Goal: Task Accomplishment & Management: Use online tool/utility

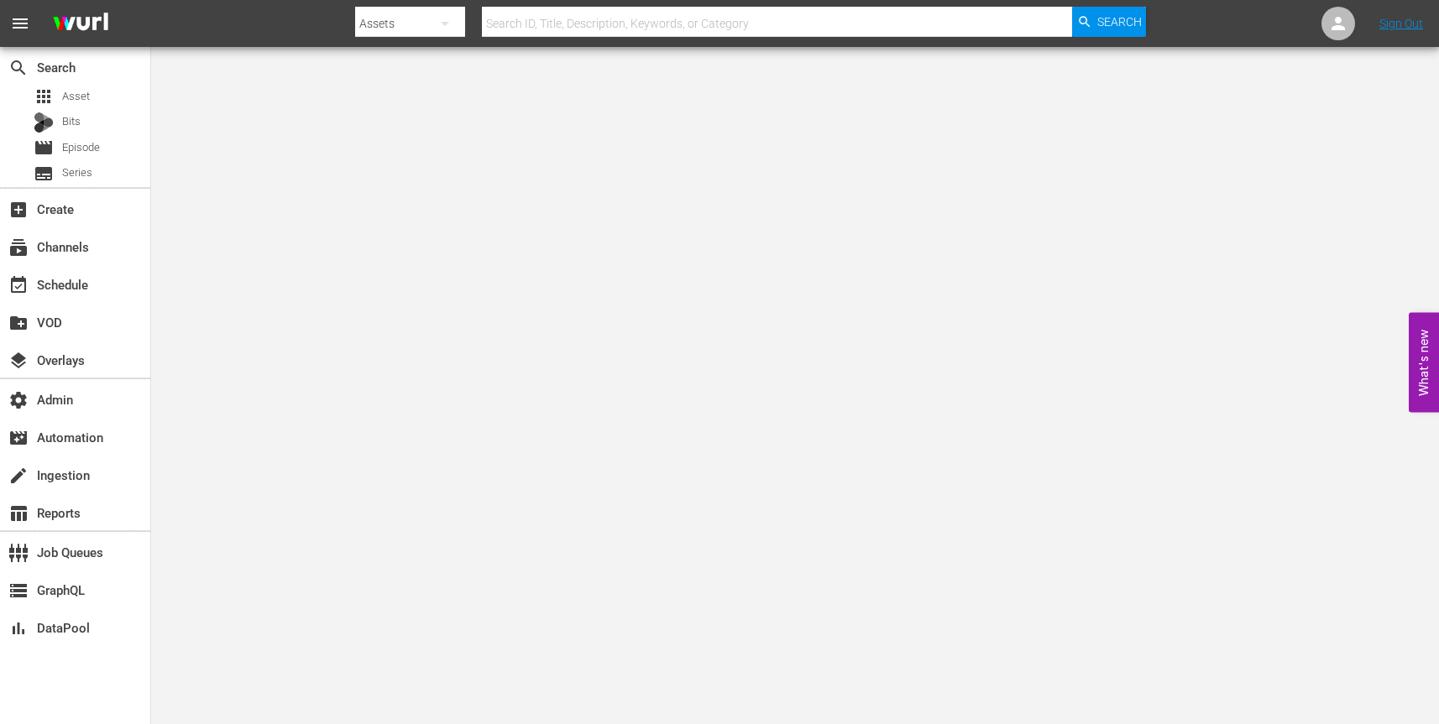
click at [394, 26] on div "Assets" at bounding box center [410, 23] width 110 height 47
click at [412, 64] on div "Channels" at bounding box center [408, 70] width 67 height 27
click at [554, 23] on input "text" at bounding box center [777, 23] width 590 height 40
paste input "plaion_pictures_gmbh_savinghope_1"
type input "plaion_pictures_gmbh_savinghope_1"
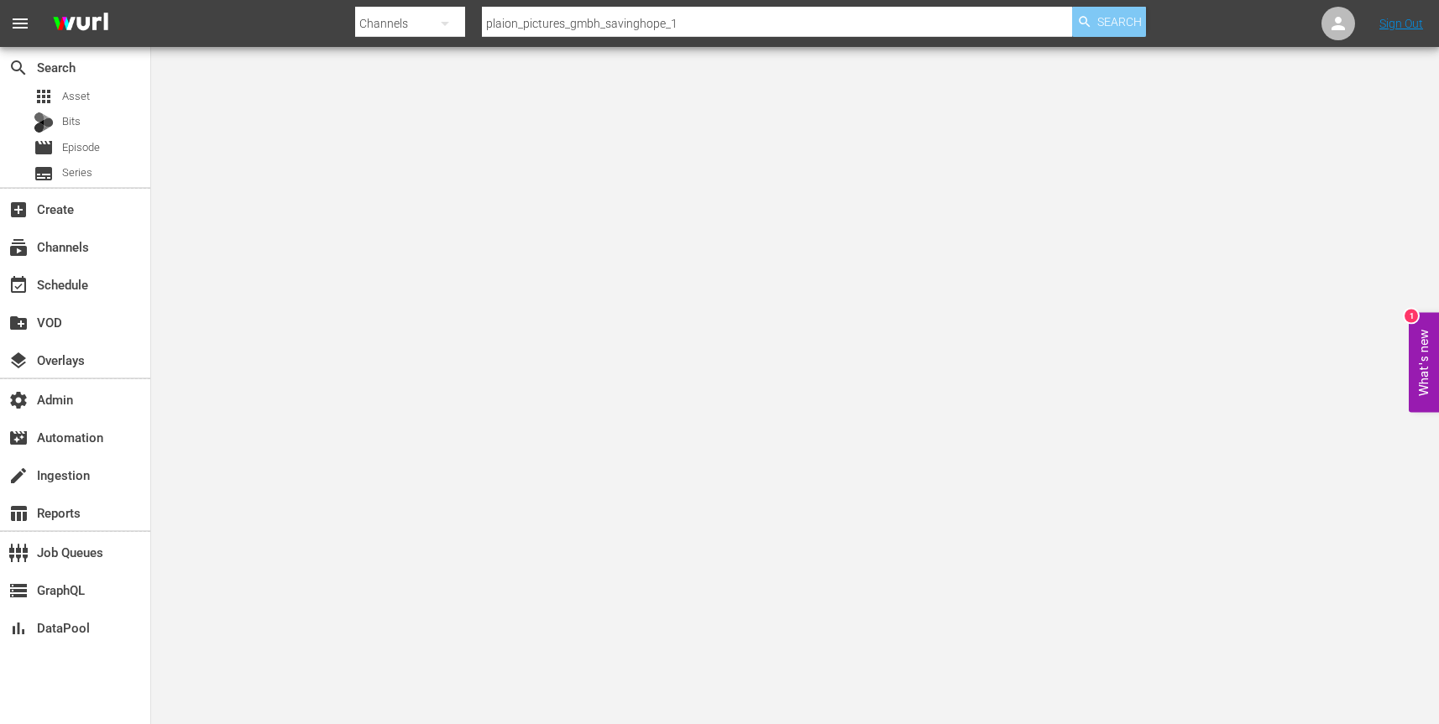
click at [1106, 25] on span "Search" at bounding box center [1119, 22] width 44 height 30
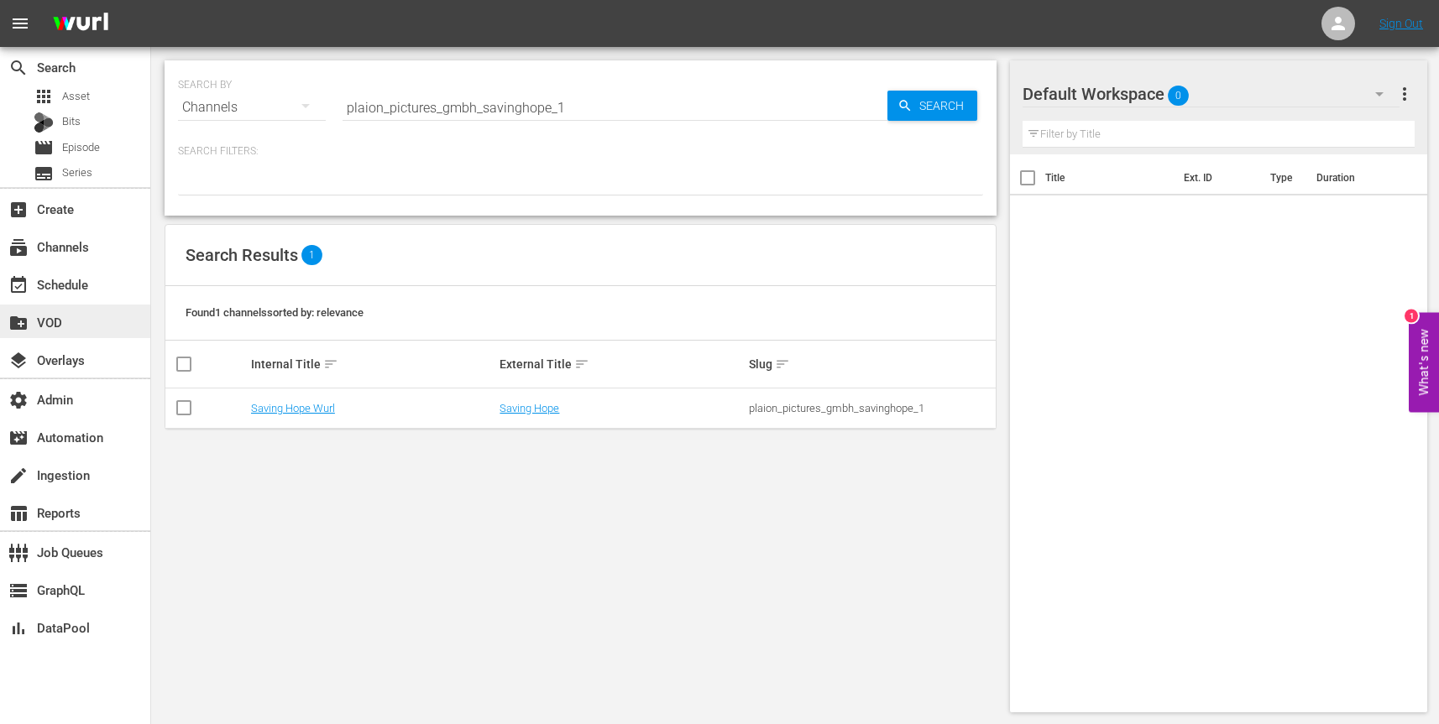
click at [98, 320] on div "create_new_folder VOD" at bounding box center [75, 322] width 150 height 34
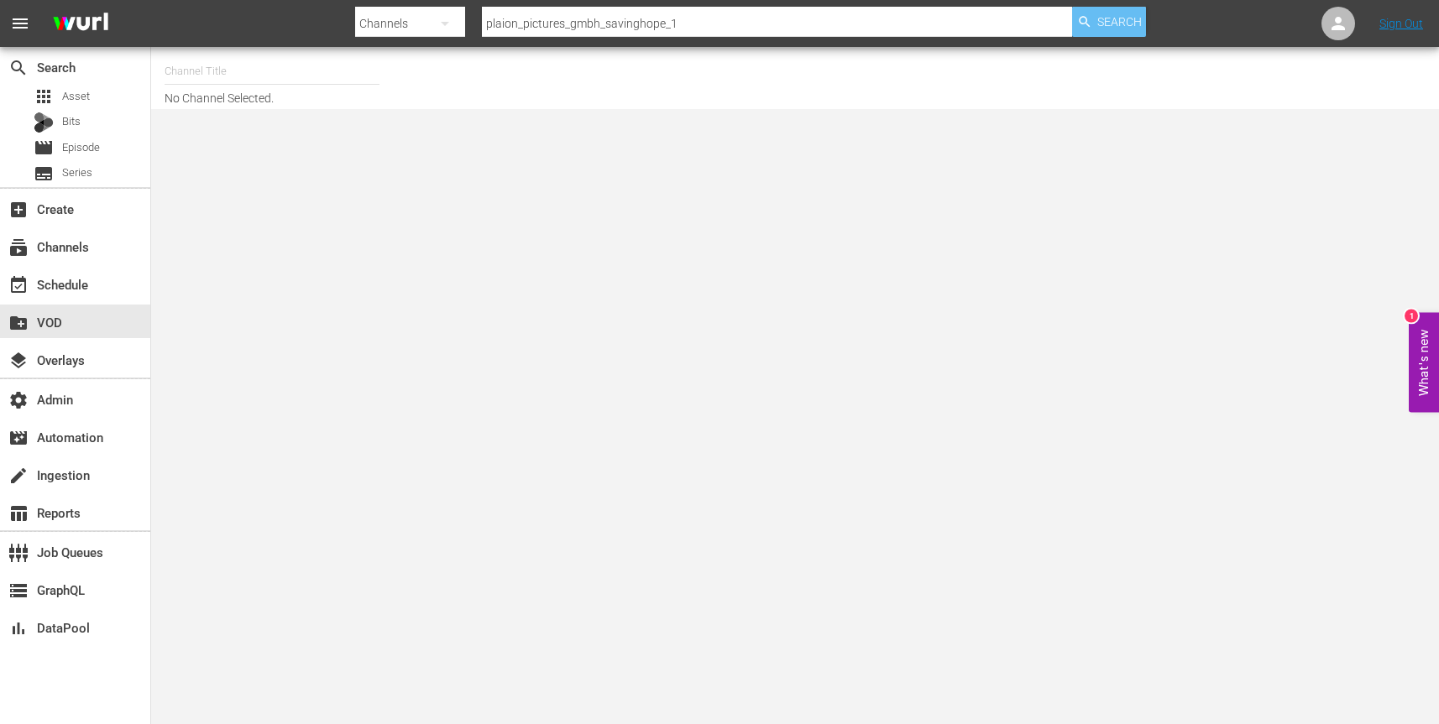
click at [1103, 22] on span "Search" at bounding box center [1119, 22] width 44 height 30
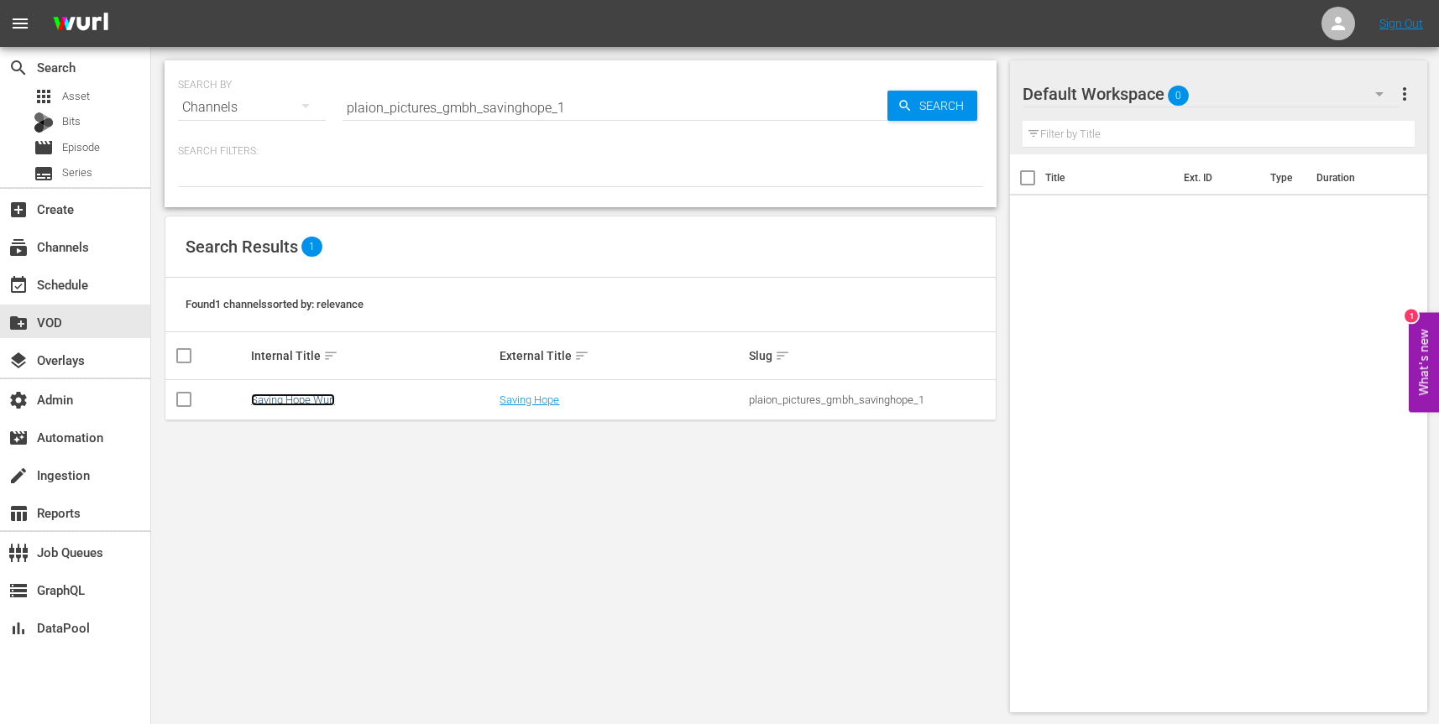
click at [279, 400] on link "Saving Hope Wurl" at bounding box center [293, 400] width 84 height 13
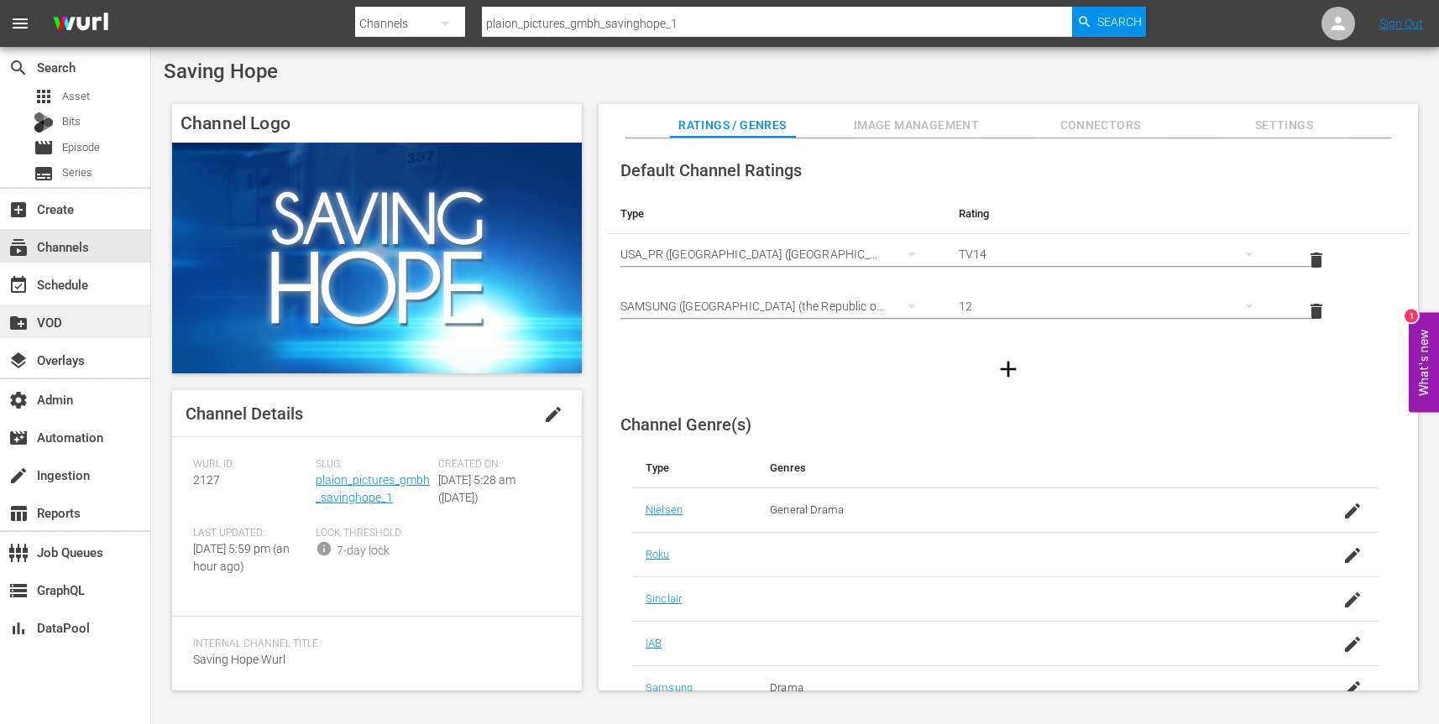
click at [80, 320] on div "create_new_folder VOD" at bounding box center [47, 319] width 94 height 15
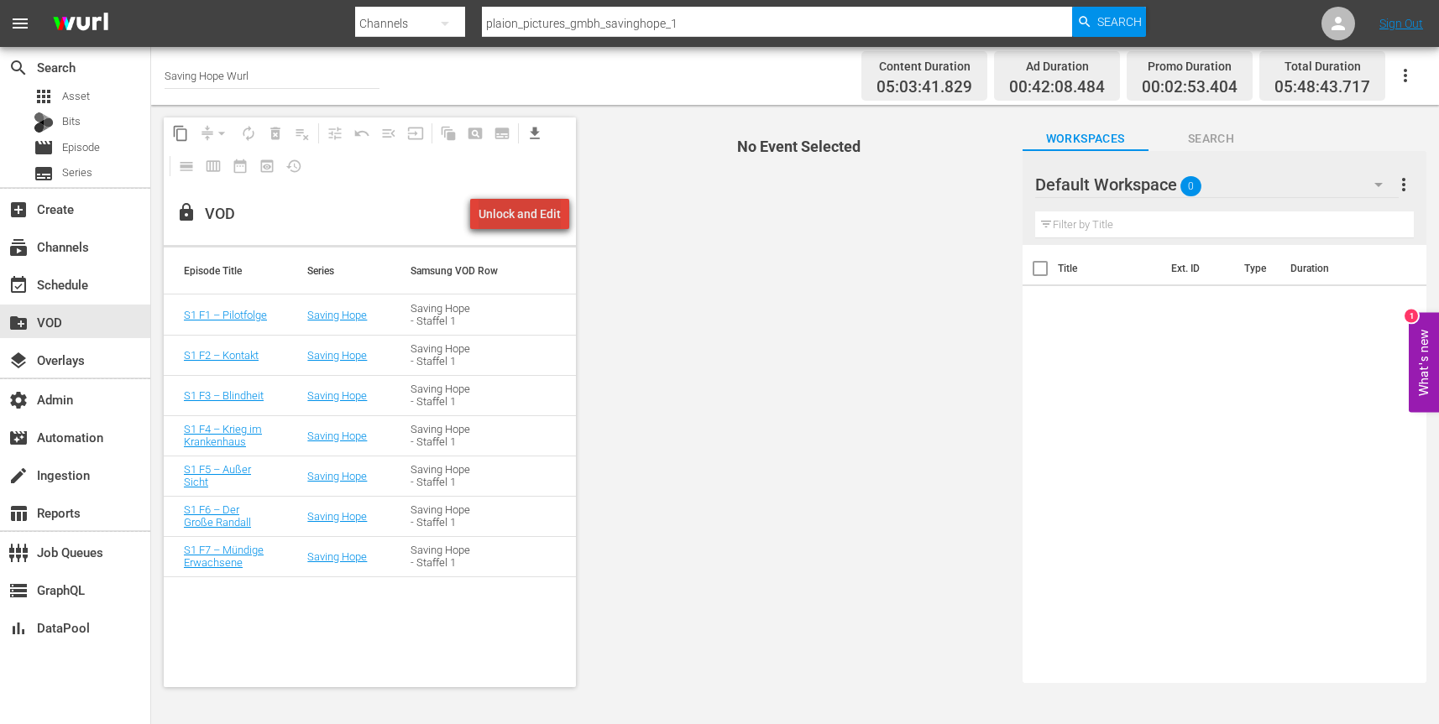
click at [530, 211] on div "Unlock and Edit" at bounding box center [519, 214] width 82 height 30
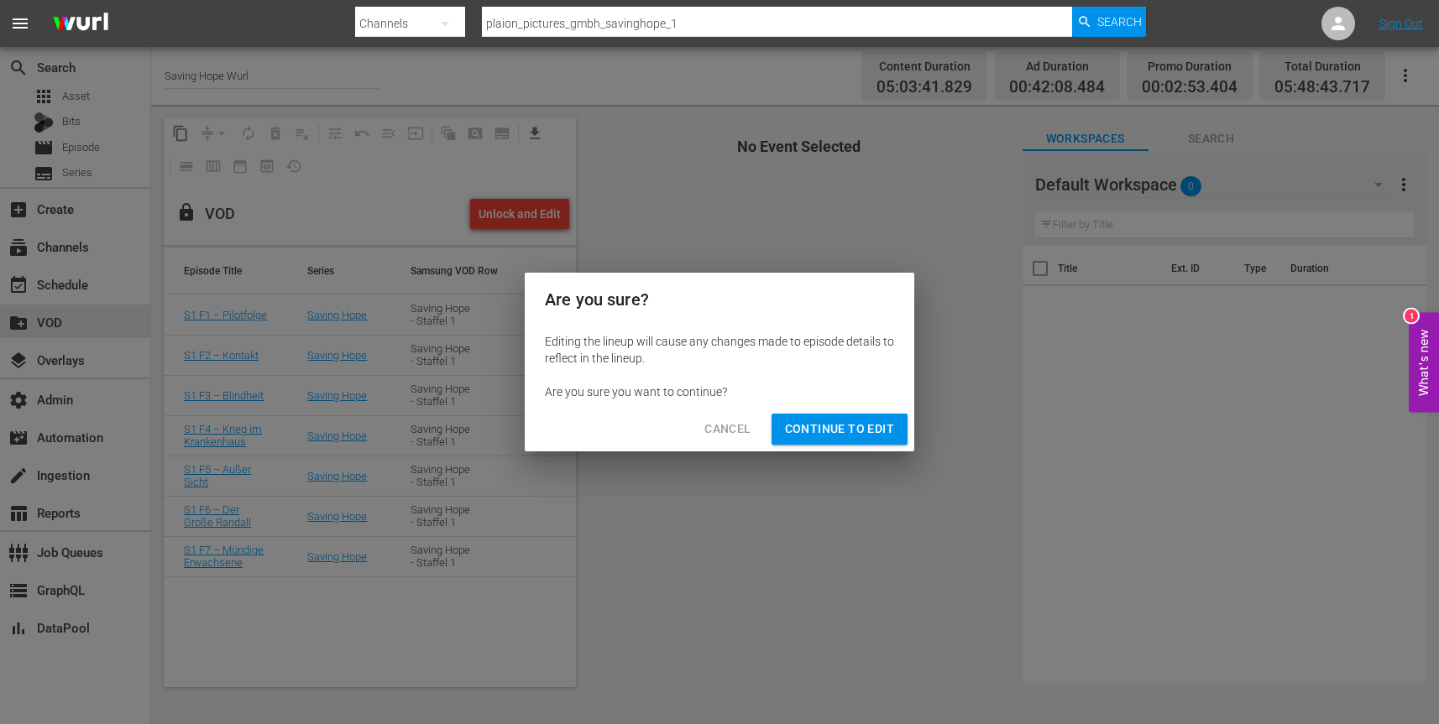
click at [821, 429] on span "Continue to Edit" at bounding box center [839, 429] width 109 height 21
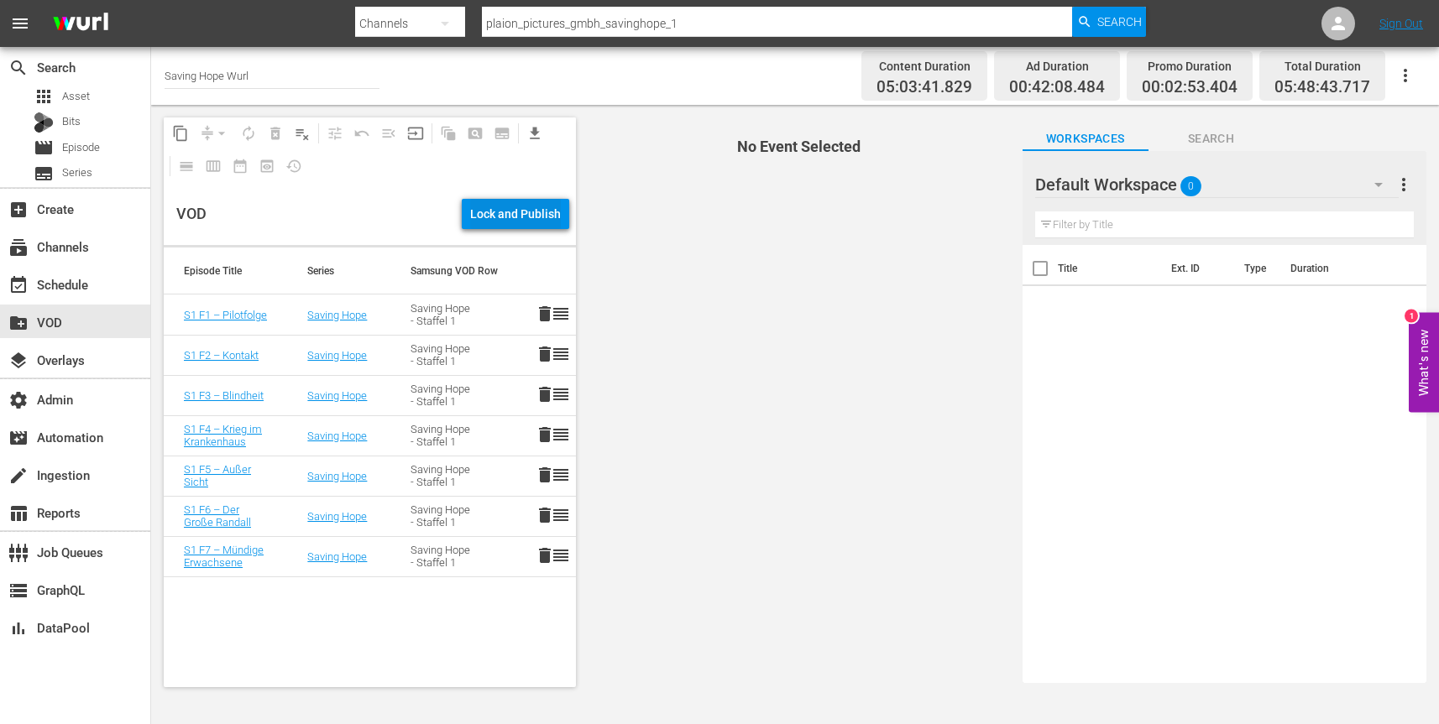
click at [517, 210] on div "Lock and Publish" at bounding box center [515, 214] width 91 height 30
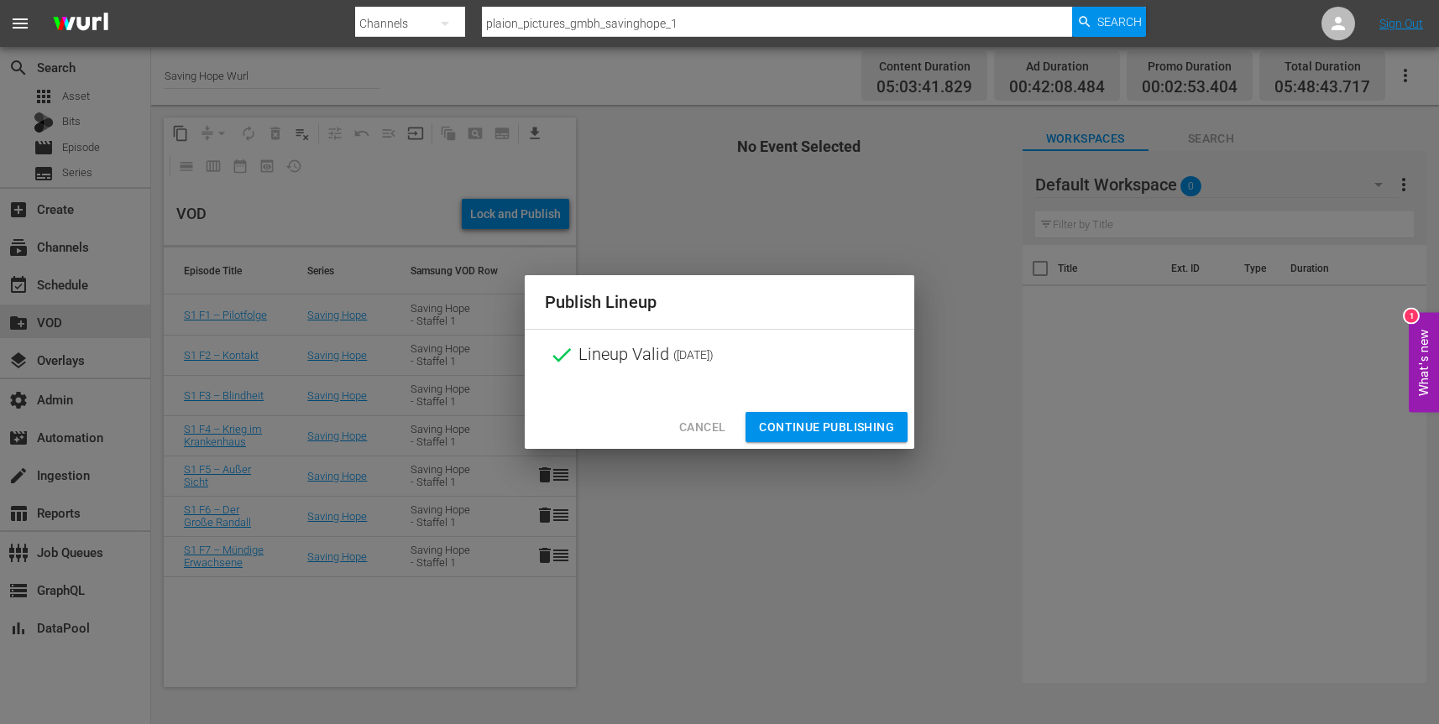
click at [822, 429] on span "Continue Publishing" at bounding box center [826, 427] width 135 height 21
